Goal: Check status: Check status

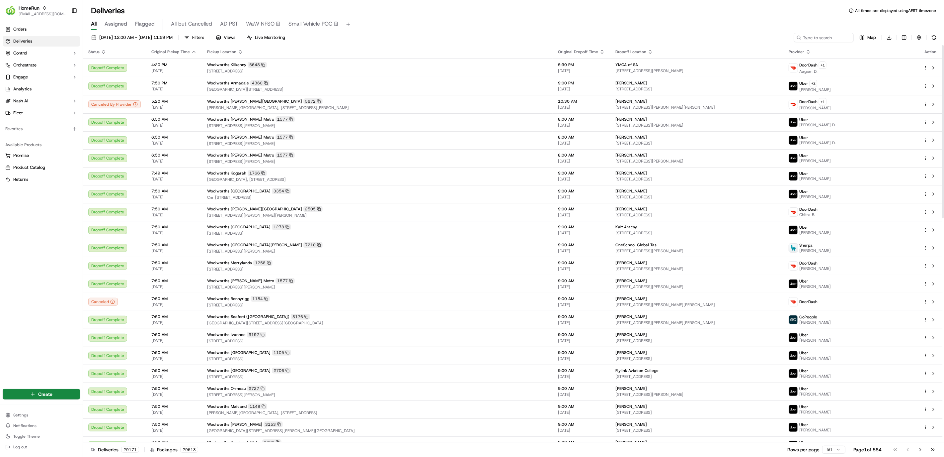
click at [818, 42] on div "[DATE] 12:00 AM - [DATE] 11:59 PM Filters Views Live Monitoring Map Download" at bounding box center [513, 39] width 861 height 12
click at [821, 37] on input at bounding box center [814, 37] width 80 height 9
paste input "270159370"
type input "270159370"
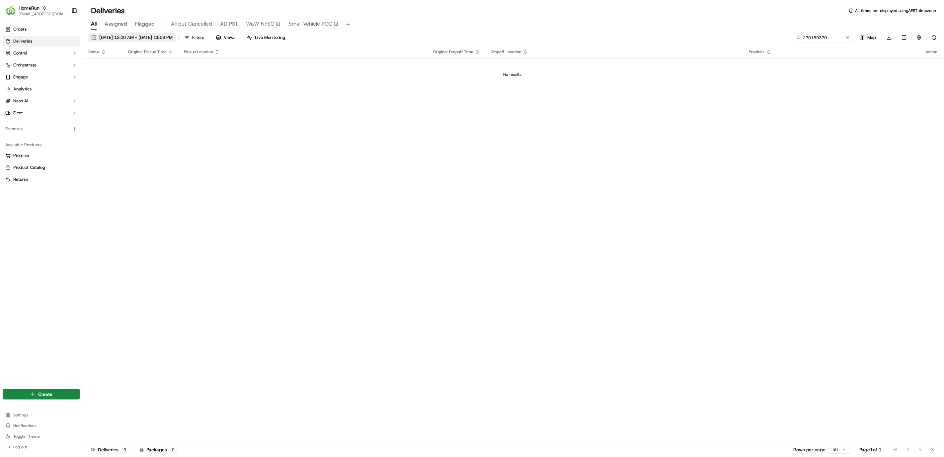
click at [173, 37] on span "19/09/2025 12:00 AM - 19/09/2025 11:59 PM" at bounding box center [135, 38] width 73 height 6
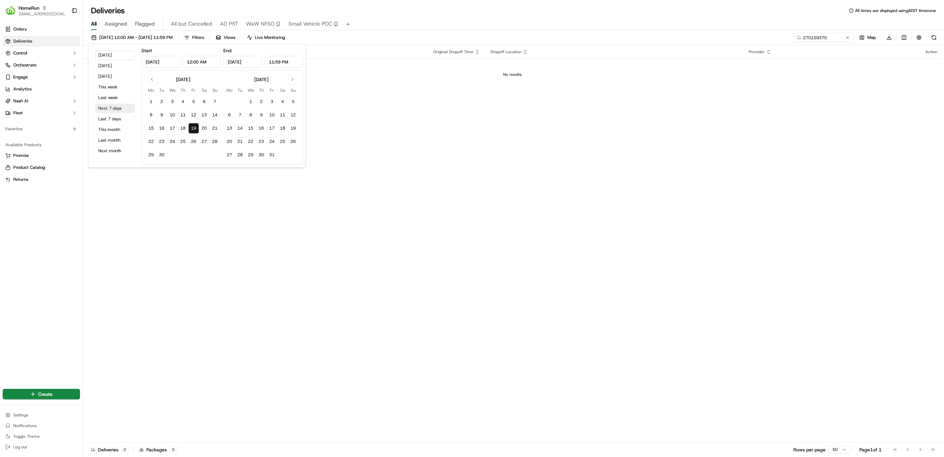
click at [118, 105] on button "Next 7 days" at bounding box center [115, 108] width 40 height 9
type input "Sep 26, 2025"
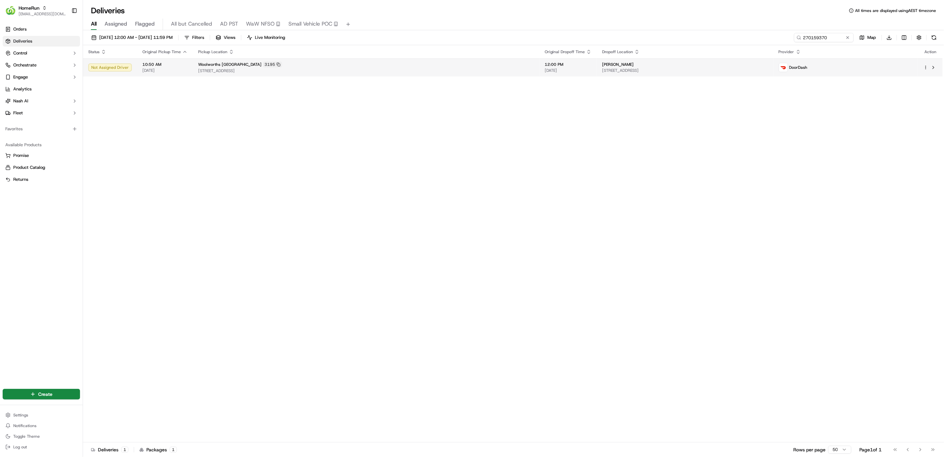
click at [402, 72] on span "313 Victoria Street, Abbotsford, VIC 3067, AU" at bounding box center [366, 70] width 336 height 5
click at [832, 35] on input "270159370" at bounding box center [814, 37] width 80 height 9
paste input "66080485"
click at [822, 30] on div "19/09/2025 12:00 AM - 26/09/2025 11:59 PM Filters Views Live Monitoring 2660804…" at bounding box center [513, 244] width 861 height 428
click at [822, 37] on input "266080485" at bounding box center [814, 37] width 80 height 9
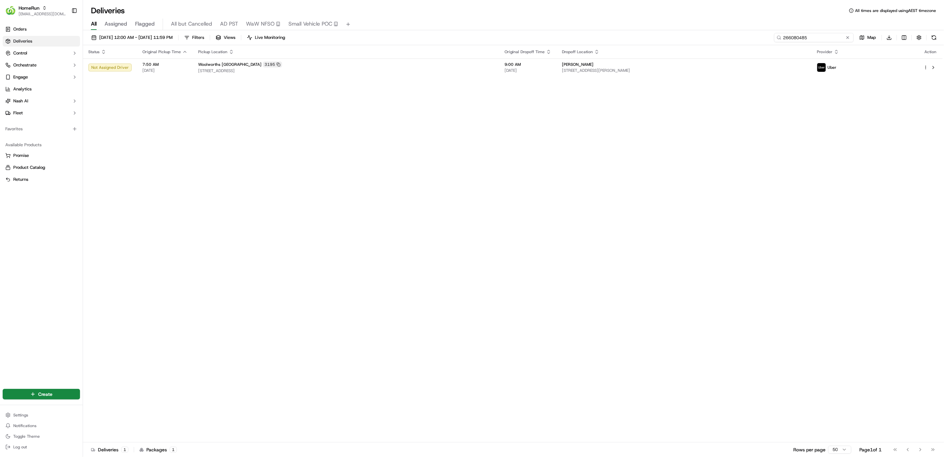
click at [822, 37] on input "266080485" at bounding box center [814, 37] width 80 height 9
paste input "70136250"
type input "270136250"
